Goal: Feedback & Contribution: Leave review/rating

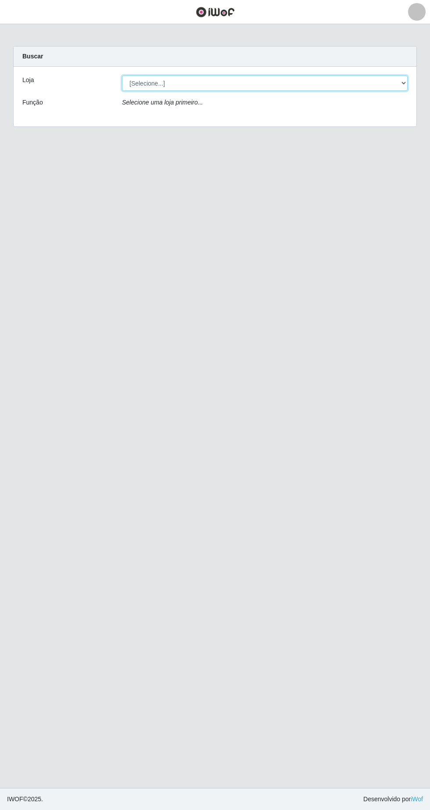
click at [398, 85] on select "[Selecione...] SuperFácil Atacado - [GEOGRAPHIC_DATA]" at bounding box center [265, 83] width 286 height 15
select select "503"
click at [122, 76] on select "[Selecione...] SuperFácil Atacado - [GEOGRAPHIC_DATA]" at bounding box center [265, 83] width 286 height 15
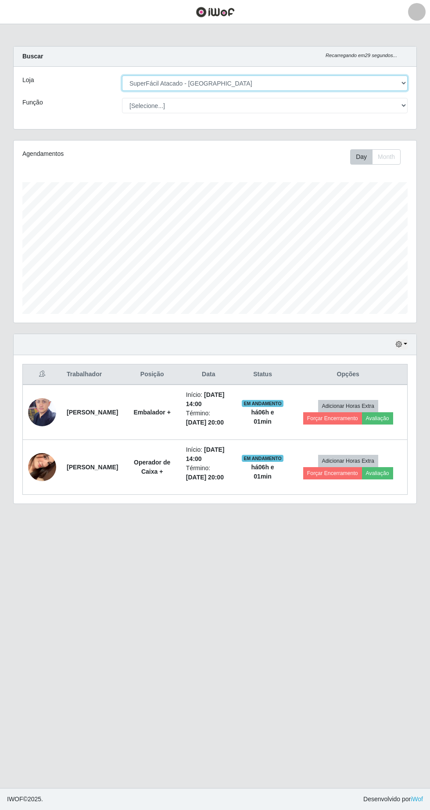
scroll to position [182, 403]
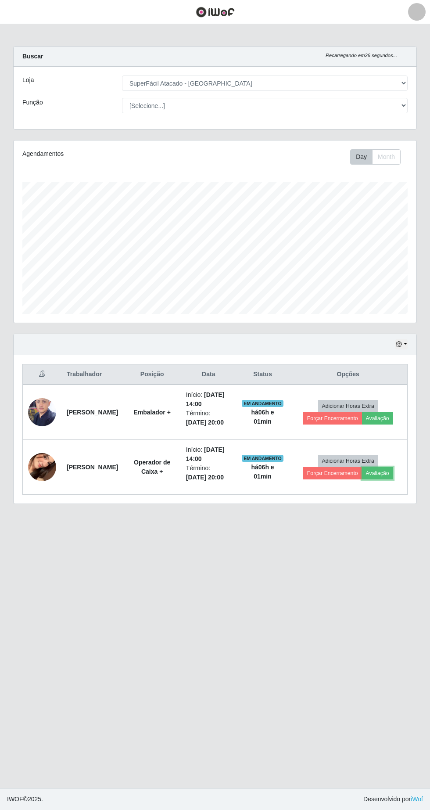
click at [389, 474] on button "Avaliação" at bounding box center [377, 473] width 31 height 12
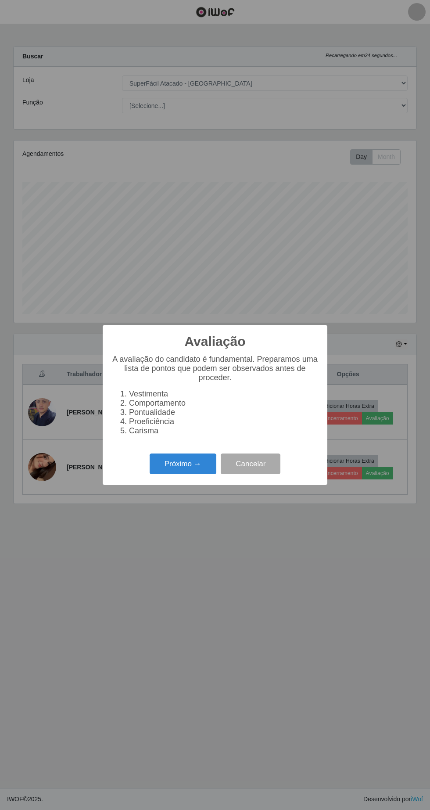
click at [180, 462] on button "Próximo →" at bounding box center [183, 463] width 67 height 21
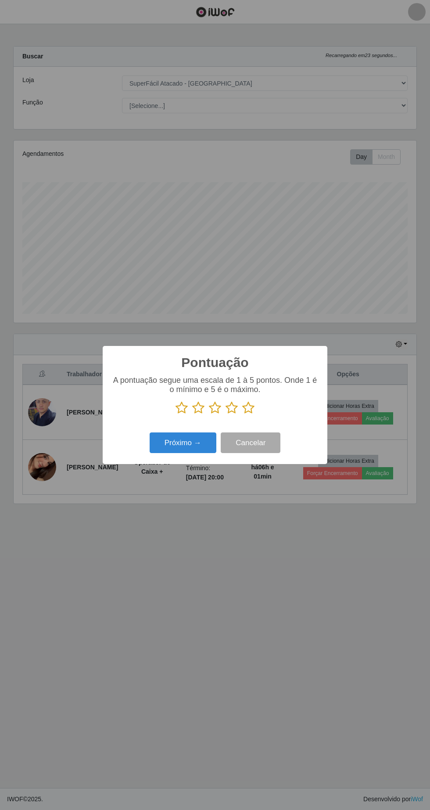
click at [253, 410] on icon at bounding box center [248, 407] width 12 height 13
click at [242, 414] on input "radio" at bounding box center [242, 414] width 0 height 0
click at [189, 443] on button "Próximo →" at bounding box center [183, 442] width 67 height 21
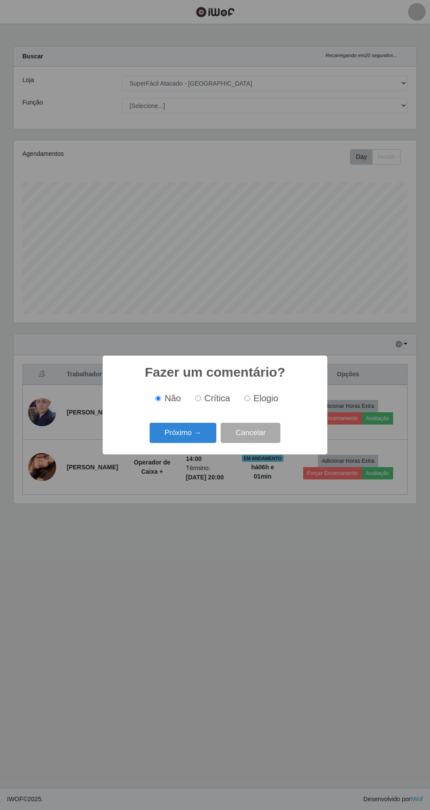
click at [197, 437] on button "Próximo →" at bounding box center [183, 433] width 67 height 21
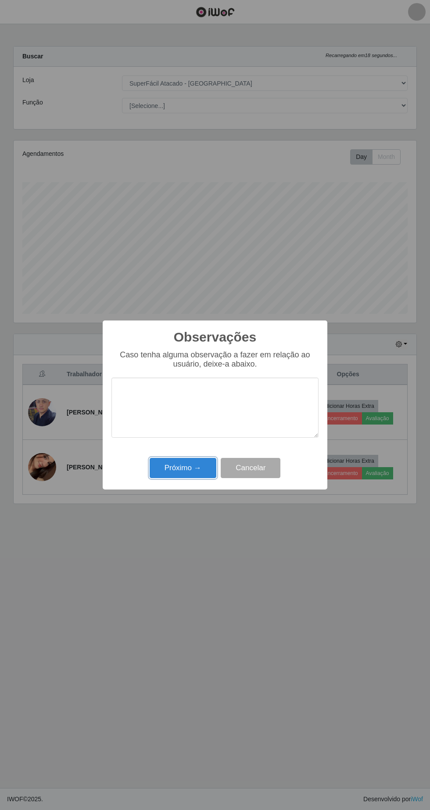
click at [197, 468] on button "Próximo →" at bounding box center [183, 468] width 67 height 21
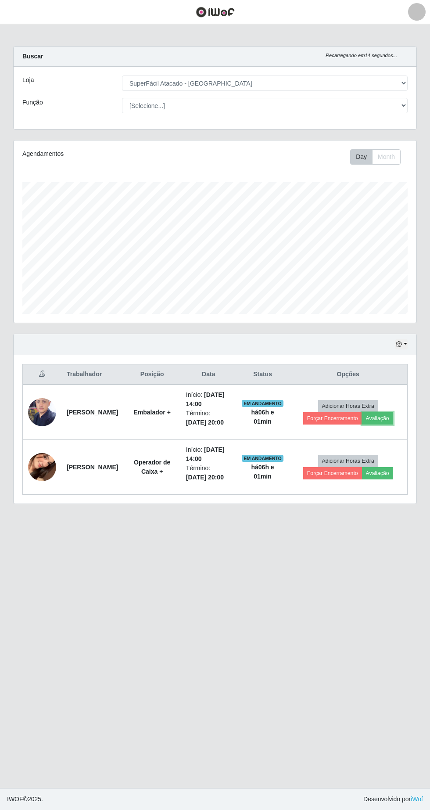
click at [391, 418] on button "Avaliação" at bounding box center [377, 418] width 31 height 12
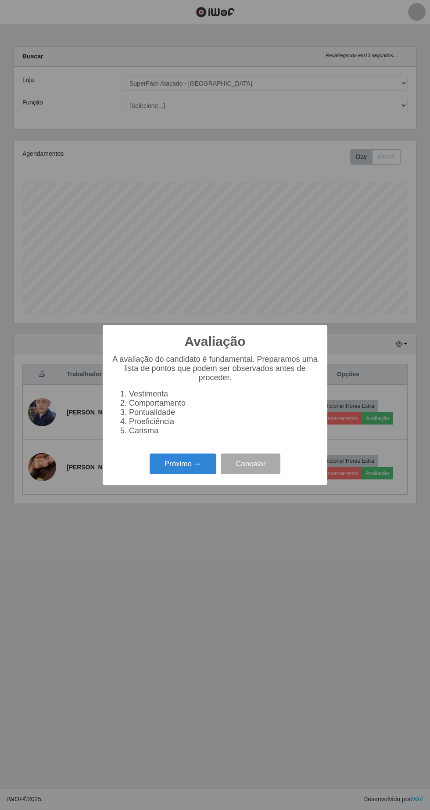
click at [205, 471] on button "Próximo →" at bounding box center [183, 463] width 67 height 21
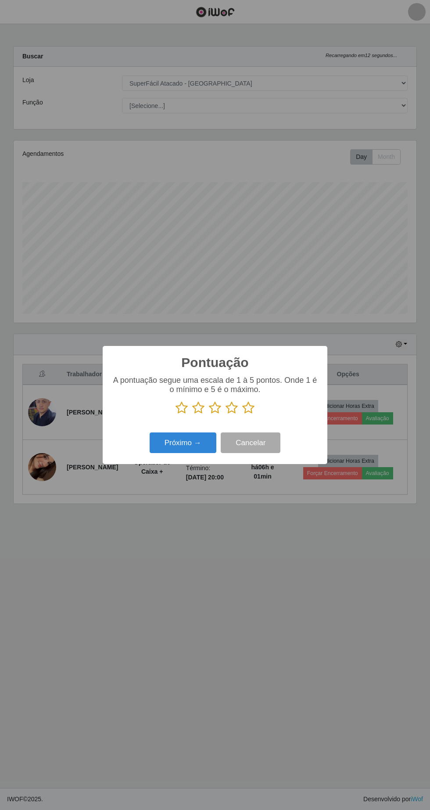
click at [245, 406] on icon at bounding box center [248, 407] width 12 height 13
click at [242, 414] on input "radio" at bounding box center [242, 414] width 0 height 0
click at [236, 406] on icon at bounding box center [232, 407] width 12 height 13
click at [226, 414] on input "radio" at bounding box center [226, 414] width 0 height 0
click at [179, 442] on button "Próximo →" at bounding box center [183, 442] width 67 height 21
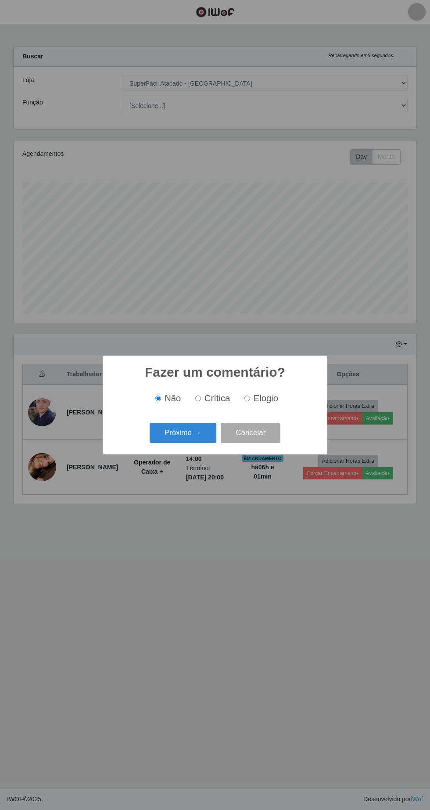
click at [178, 432] on button "Próximo →" at bounding box center [183, 433] width 67 height 21
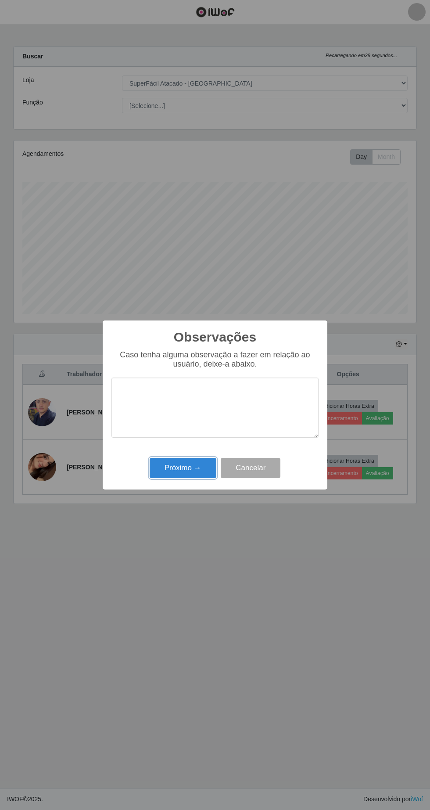
click at [188, 469] on button "Próximo →" at bounding box center [183, 468] width 67 height 21
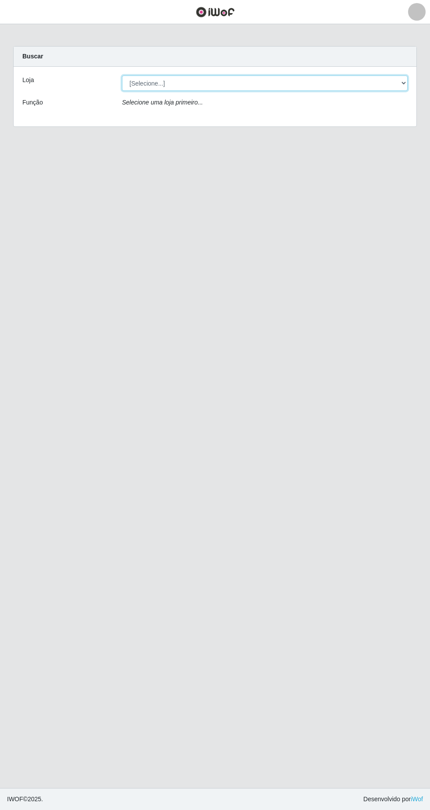
click at [399, 86] on select "[Selecione...] SuperFácil Atacado - [GEOGRAPHIC_DATA]" at bounding box center [265, 83] width 286 height 15
select select "503"
click at [122, 76] on select "[Selecione...] SuperFácil Atacado - [GEOGRAPHIC_DATA]" at bounding box center [265, 83] width 286 height 15
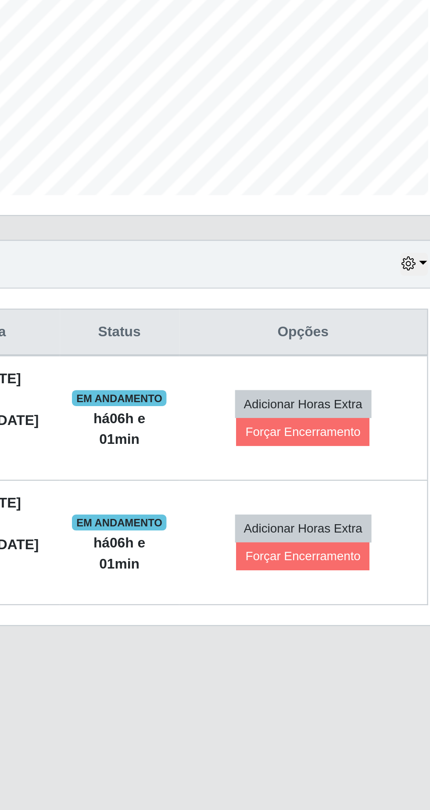
scroll to position [1, 0]
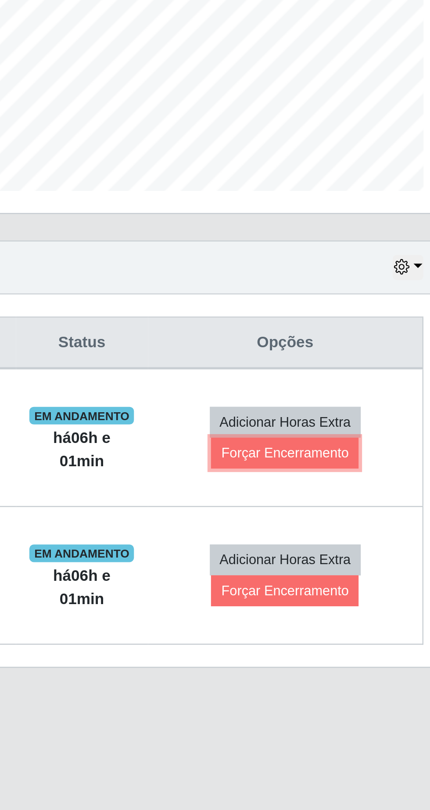
click at [367, 421] on button "Forçar Encerramento" at bounding box center [352, 418] width 59 height 12
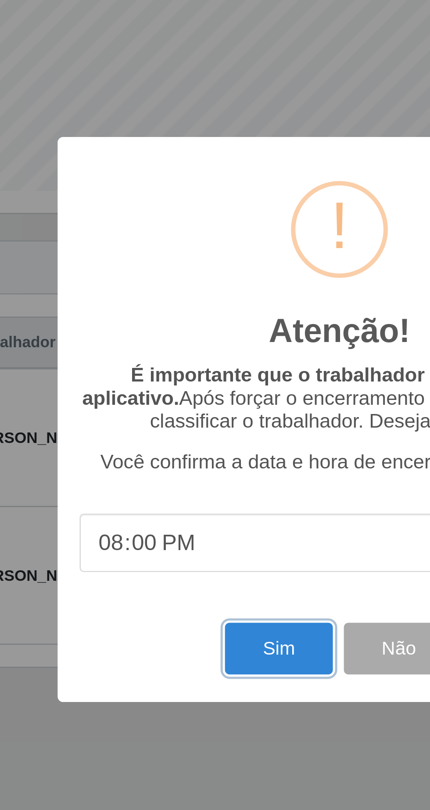
click at [190, 499] on button "Sim" at bounding box center [190, 496] width 43 height 21
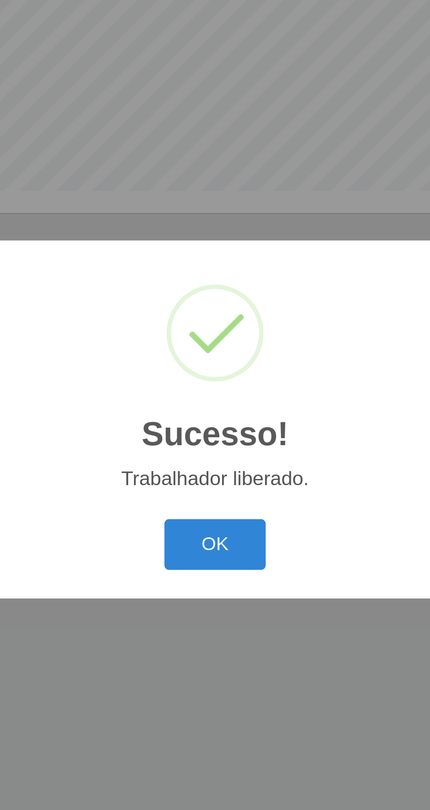
click at [218, 452] on button "OK" at bounding box center [215, 455] width 41 height 21
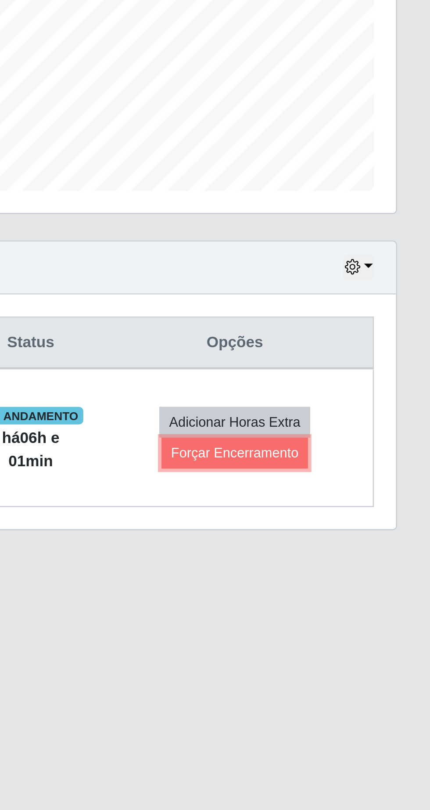
click at [363, 418] on button "Forçar Encerramento" at bounding box center [352, 418] width 59 height 12
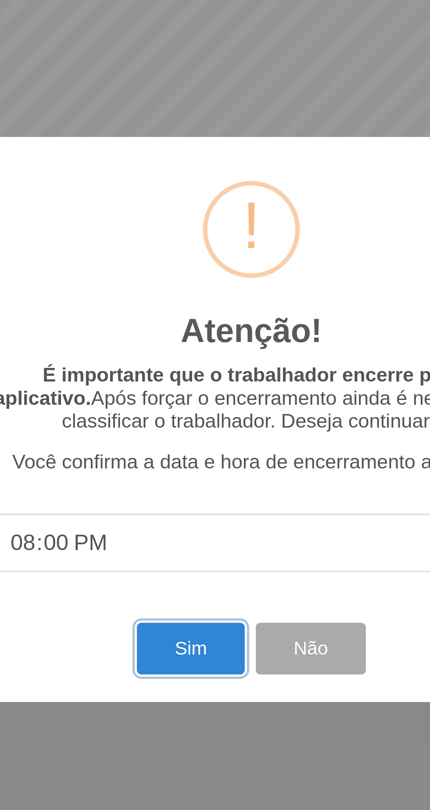
click at [190, 495] on button "Sim" at bounding box center [190, 496] width 43 height 21
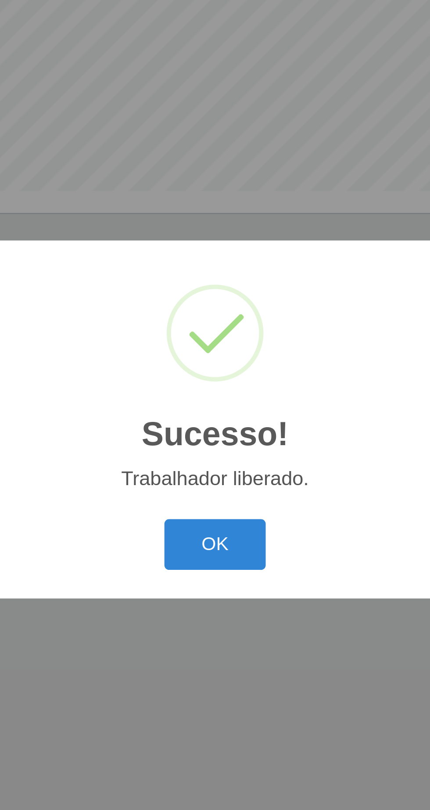
click at [221, 454] on button "OK" at bounding box center [215, 455] width 41 height 21
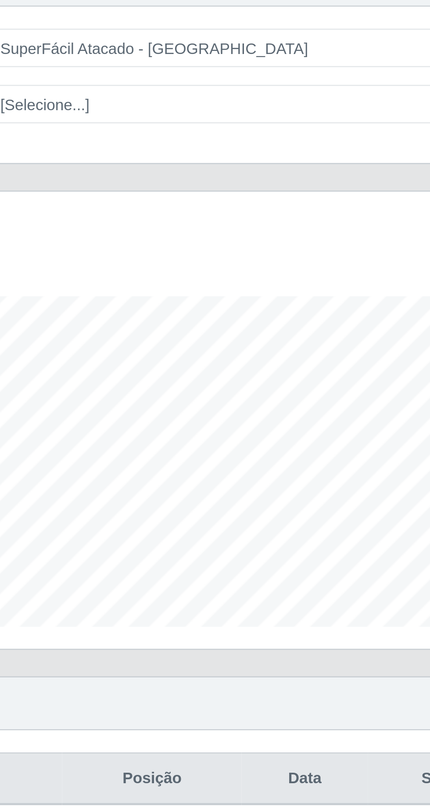
scroll to position [0, 0]
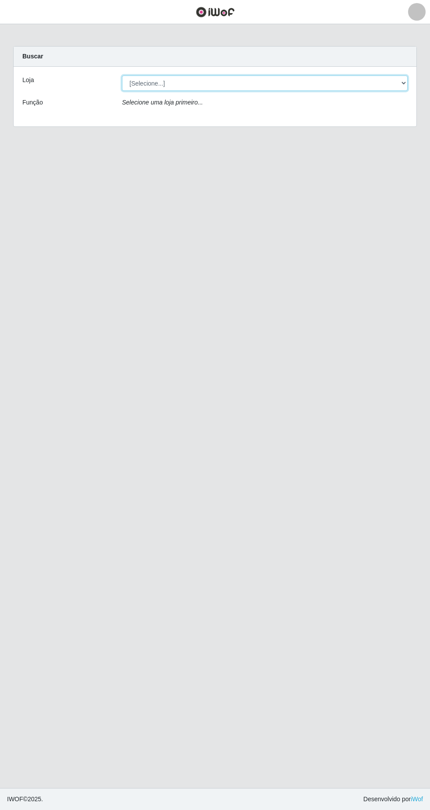
click at [388, 89] on select "[Selecione...] SuperFácil Atacado - [GEOGRAPHIC_DATA]" at bounding box center [265, 83] width 286 height 15
select select "503"
click at [122, 76] on select "[Selecione...] SuperFácil Atacado - [GEOGRAPHIC_DATA]" at bounding box center [265, 83] width 286 height 15
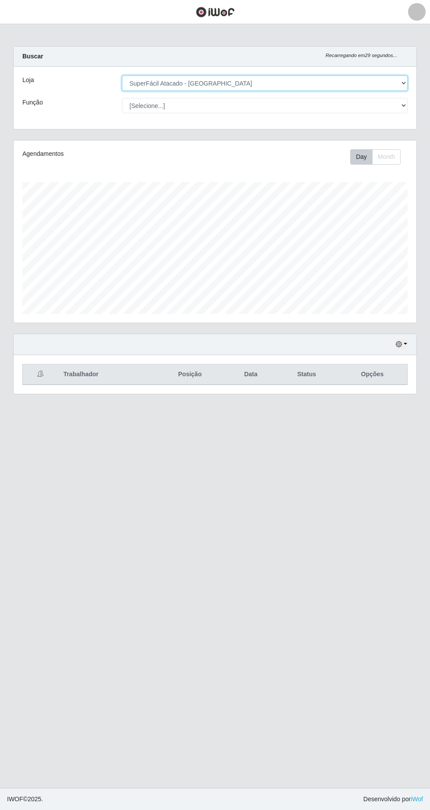
scroll to position [182, 403]
